Goal: Task Accomplishment & Management: Complete application form

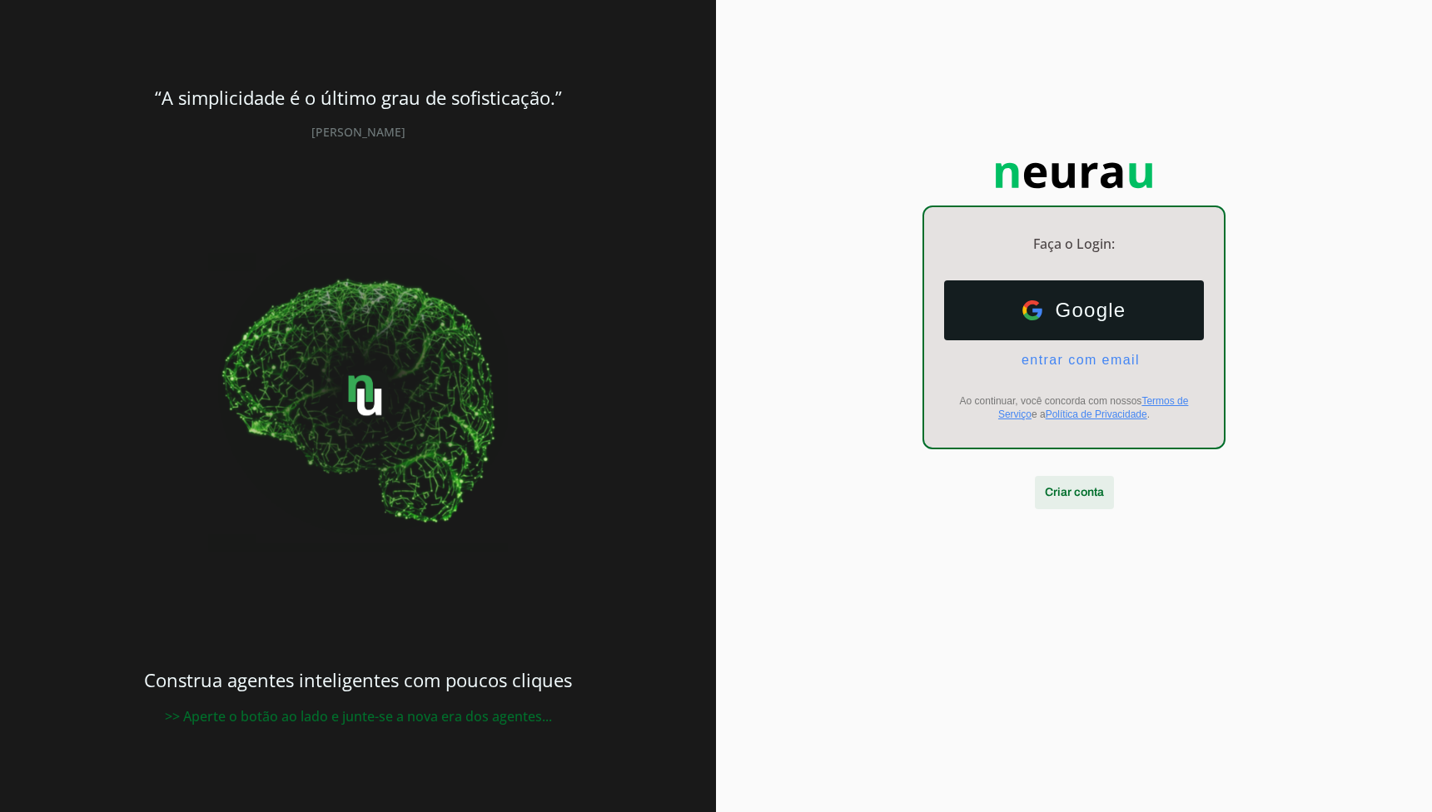
click at [1074, 491] on span at bounding box center [1074, 493] width 79 height 40
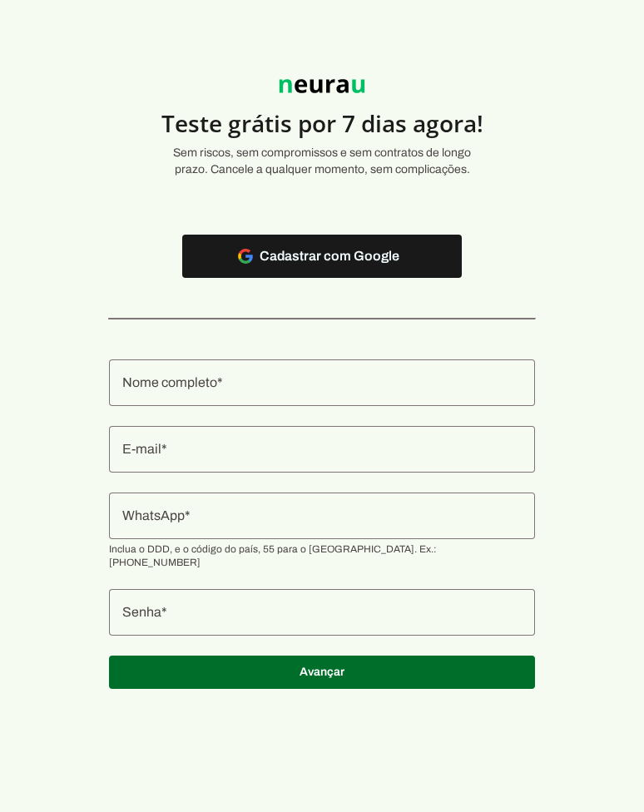
click at [336, 276] on div at bounding box center [322, 256] width 280 height 43
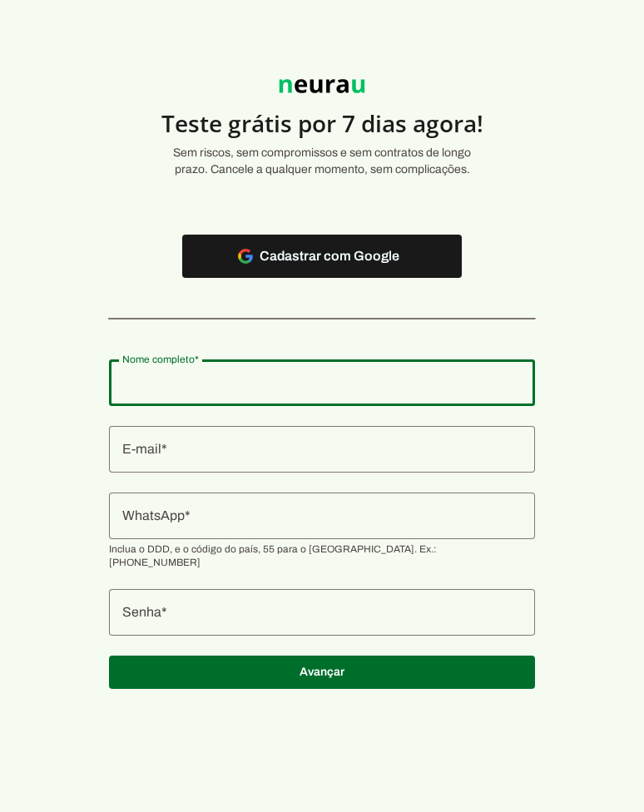
click at [318, 391] on input "Nome completo" at bounding box center [322, 383] width 400 height 20
type input "Heitor Salazar Baldelli"
type md-outlined-text-field "Heitor Salazar Baldelli"
click at [295, 463] on div at bounding box center [322, 449] width 426 height 47
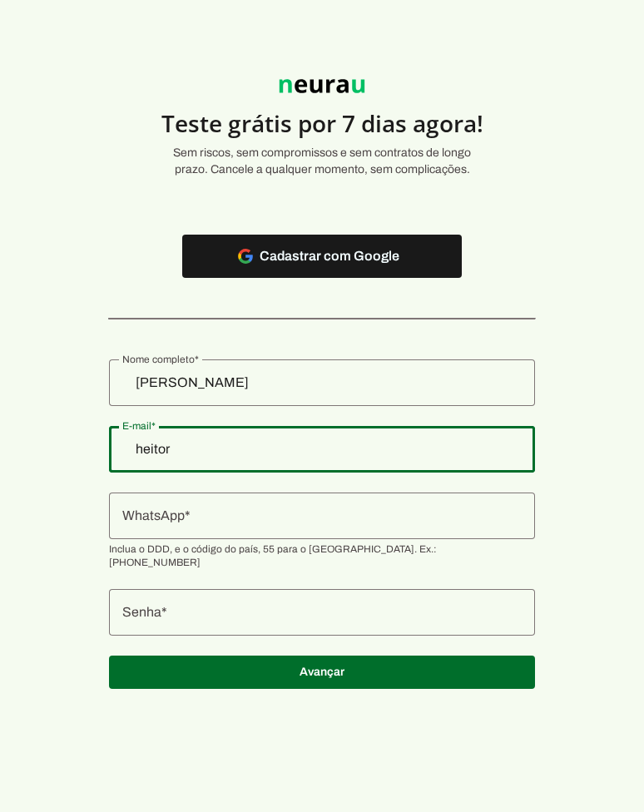
type input "heitorsalazar+teste-1@gmail.com"
type md-outlined-text-field "[EMAIL_ADDRESS][DOMAIN_NAME]"
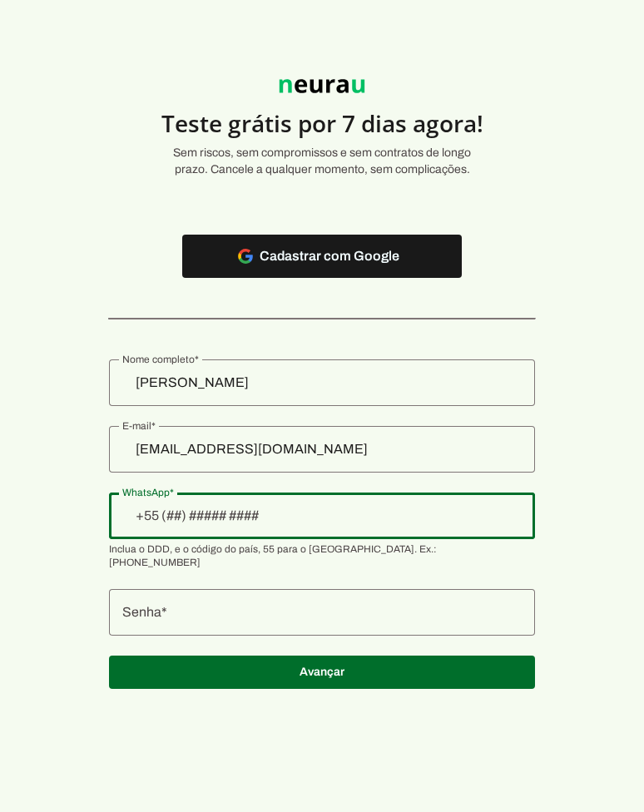
click at [305, 535] on div at bounding box center [322, 516] width 426 height 47
type input "+3__-___-___"
type input "+55 (31) 9 7509-3234"
type md-outlined-text-field "+55 (31) 9 7509-3234"
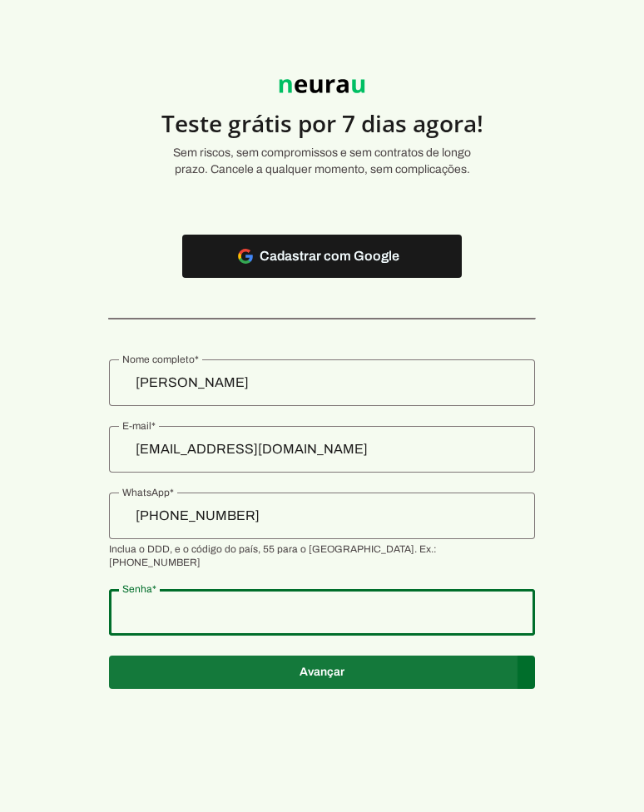
type md-outlined-text-field "12345678"
click at [303, 678] on span at bounding box center [322, 673] width 426 height 40
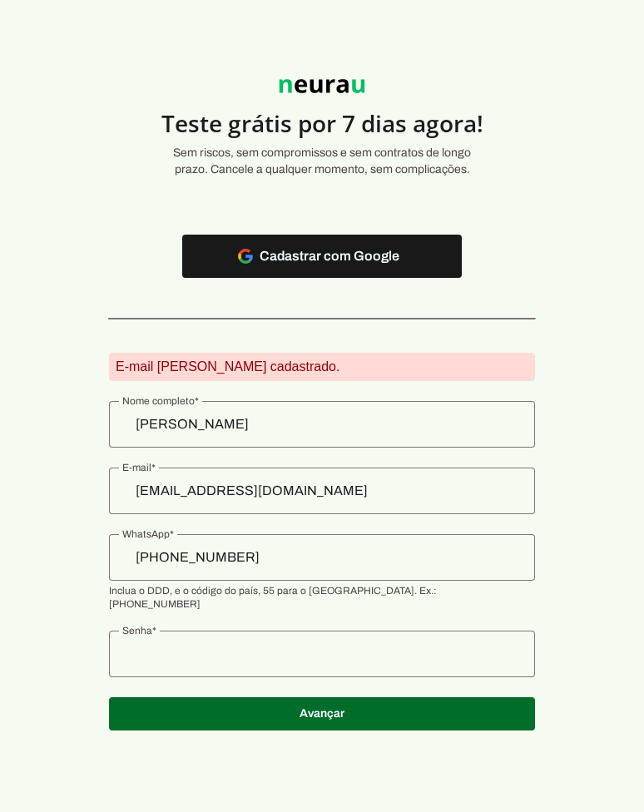
click at [395, 489] on input "heitorsalazar+teste-1@gmail.com" at bounding box center [322, 491] width 400 height 20
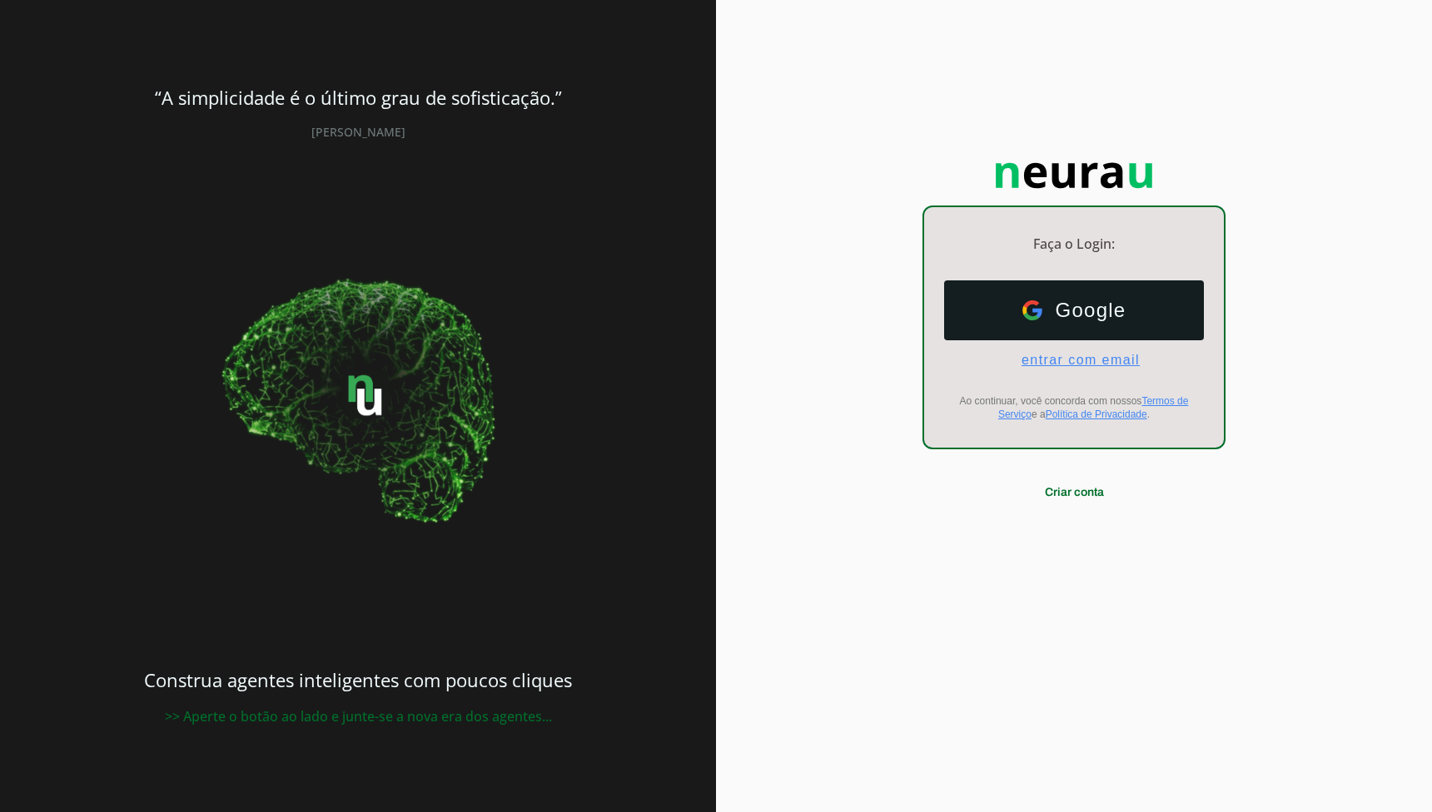
click at [1034, 362] on span "entrar com email" at bounding box center [1074, 360] width 132 height 15
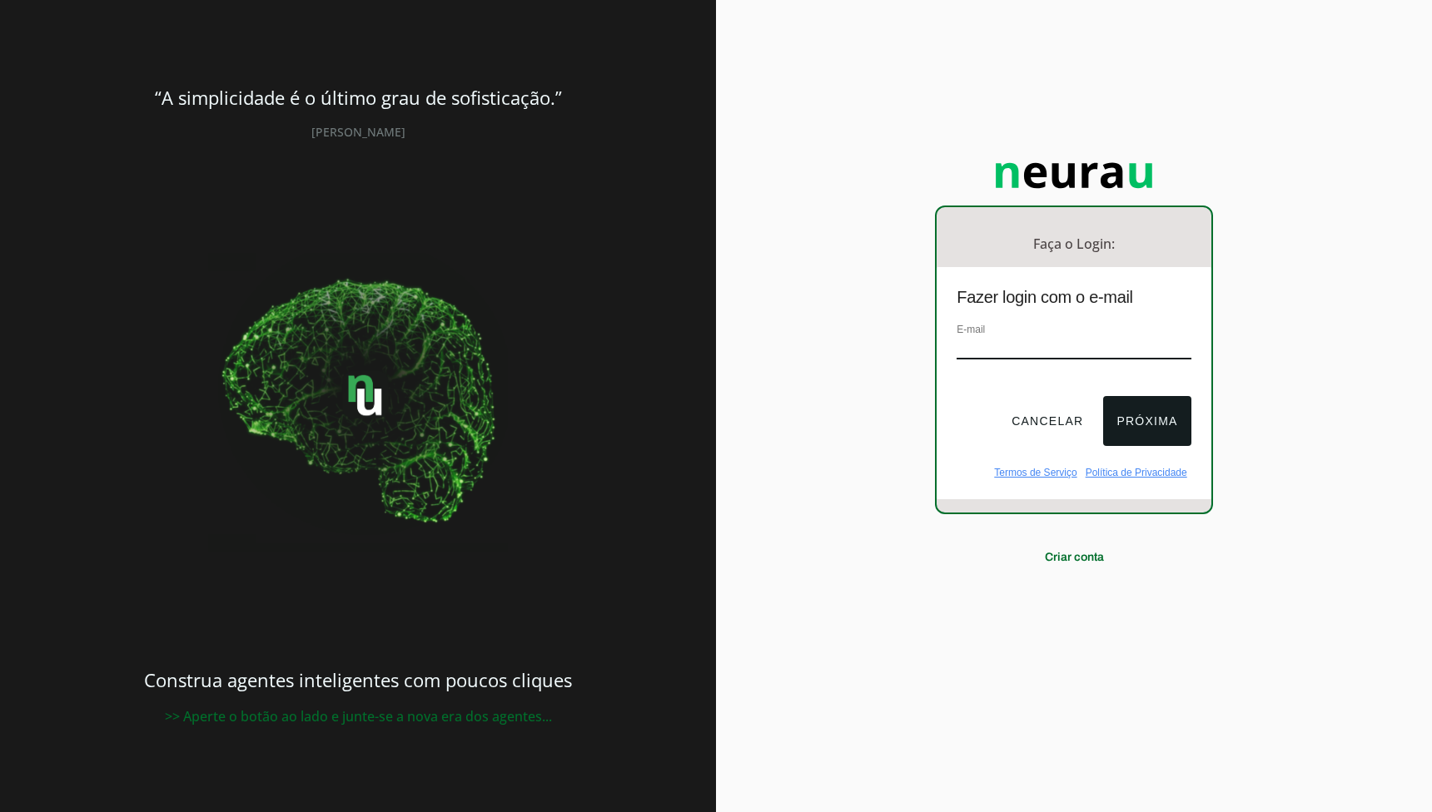
click at [1050, 353] on input "email" at bounding box center [1073, 348] width 234 height 22
paste input "heitorsalazar+teste-1@gmail.com"
type input "heitorsalazar+teste-1@gmail.com"
click at [1142, 415] on button "Próxima" at bounding box center [1146, 421] width 87 height 50
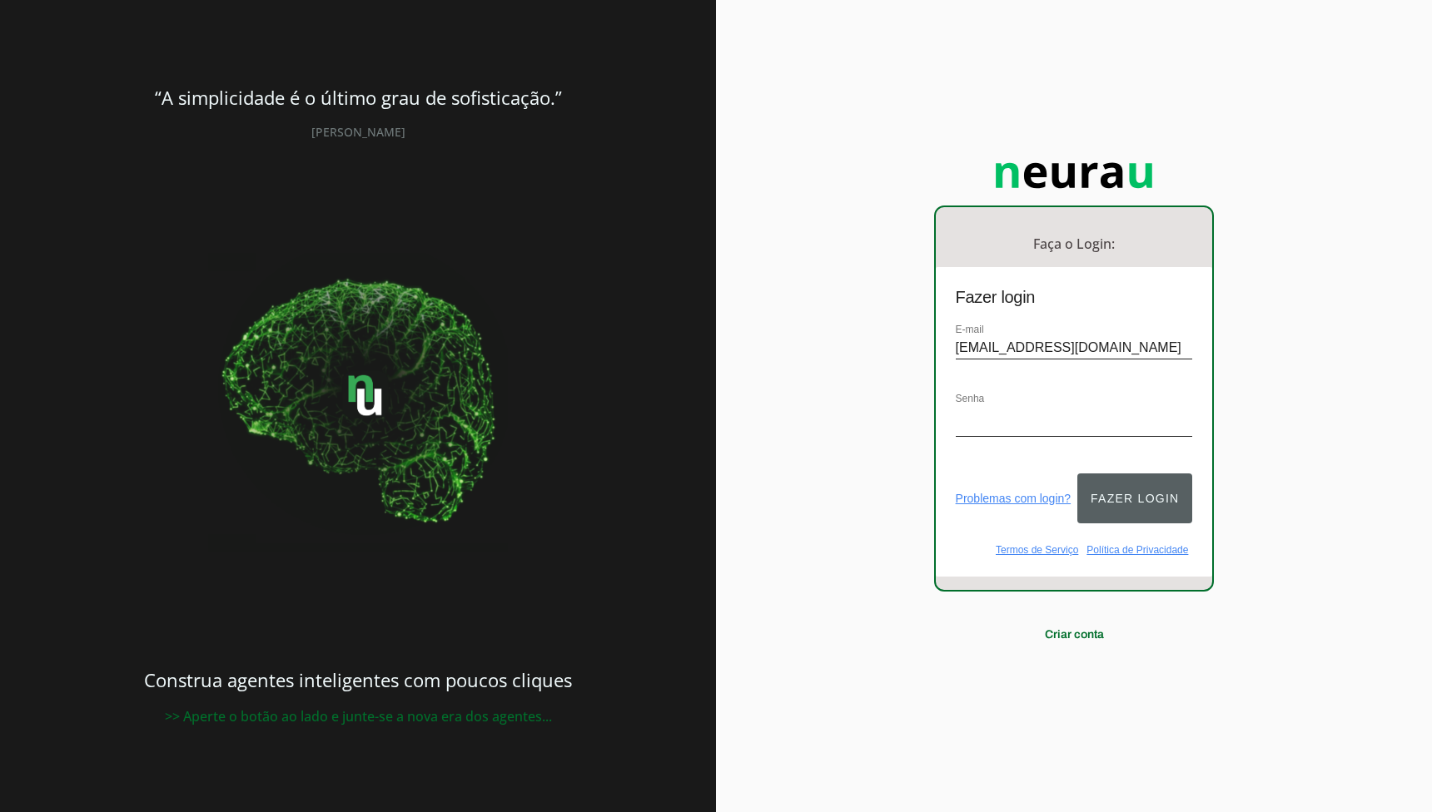
click at [1111, 488] on button "Fazer login" at bounding box center [1134, 499] width 115 height 50
